Goal: Book appointment/travel/reservation

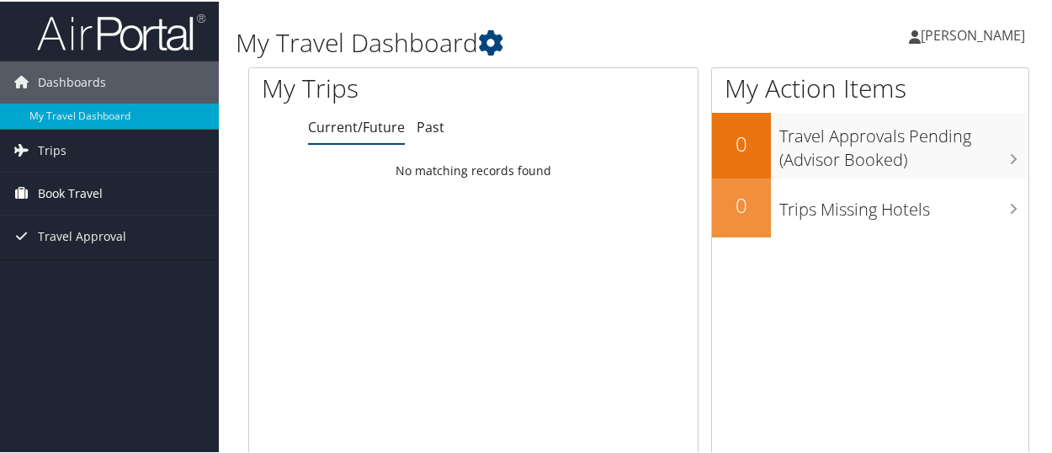
click at [82, 203] on span "Book Travel" at bounding box center [70, 192] width 65 height 42
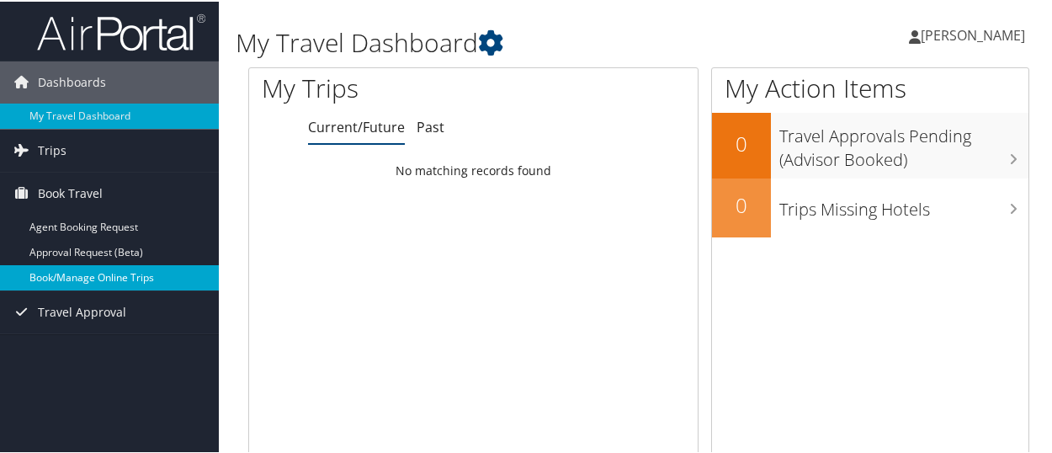
click at [76, 273] on link "Book/Manage Online Trips" at bounding box center [109, 275] width 219 height 25
